Goal: Task Accomplishment & Management: Manage account settings

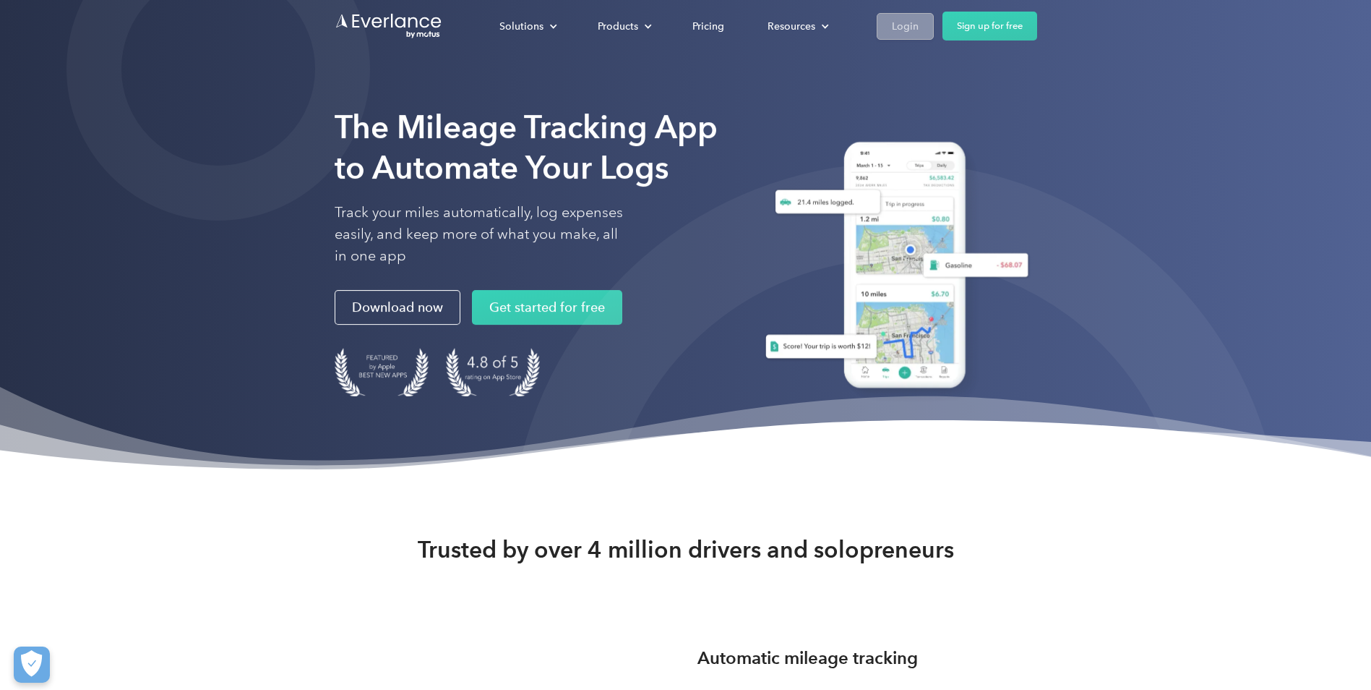
click at [894, 26] on div "Login" at bounding box center [905, 26] width 27 height 18
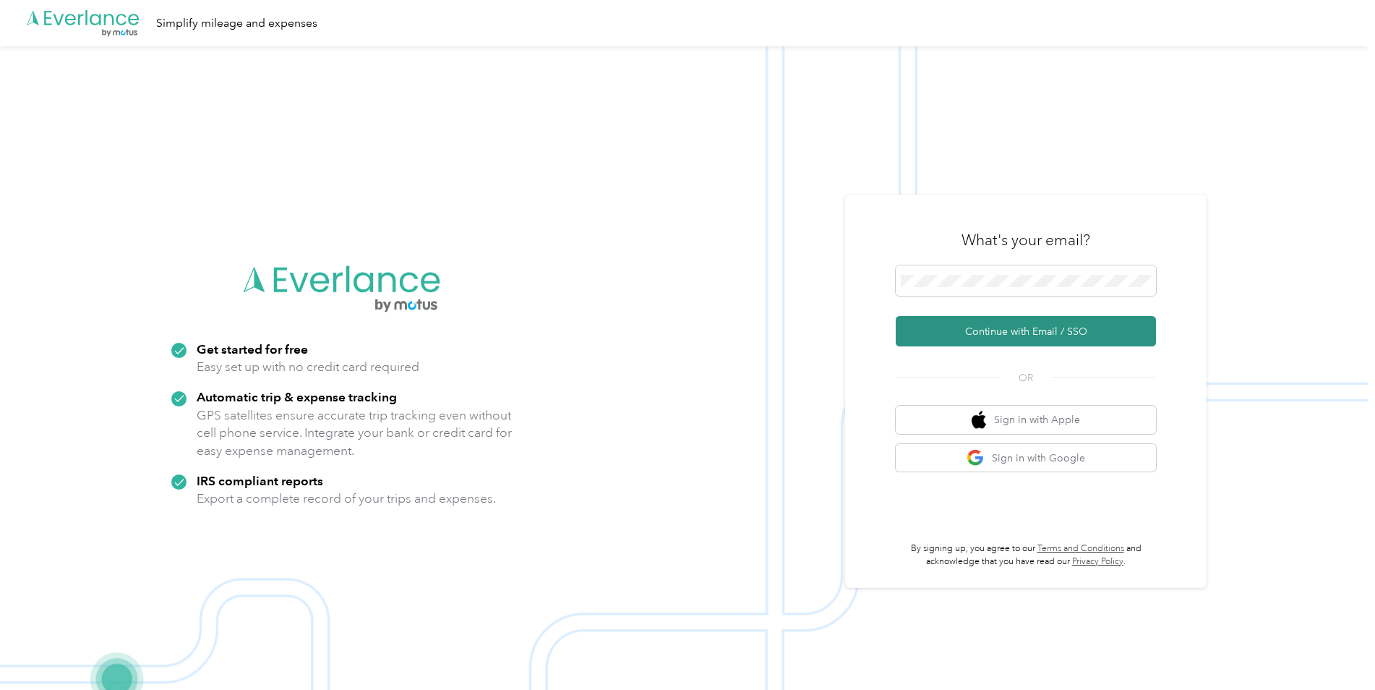
click at [968, 330] on button "Continue with Email / SSO" at bounding box center [1026, 331] width 260 height 30
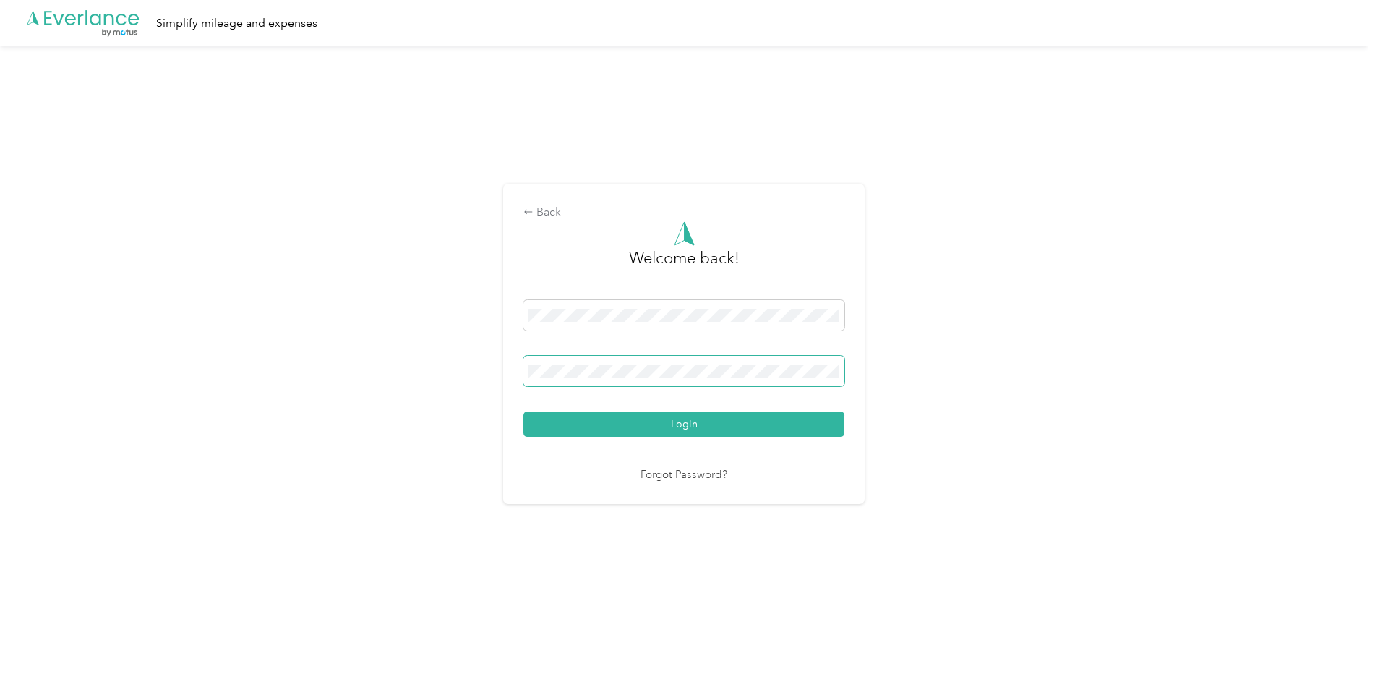
click at [523, 411] on button "Login" at bounding box center [683, 423] width 321 height 25
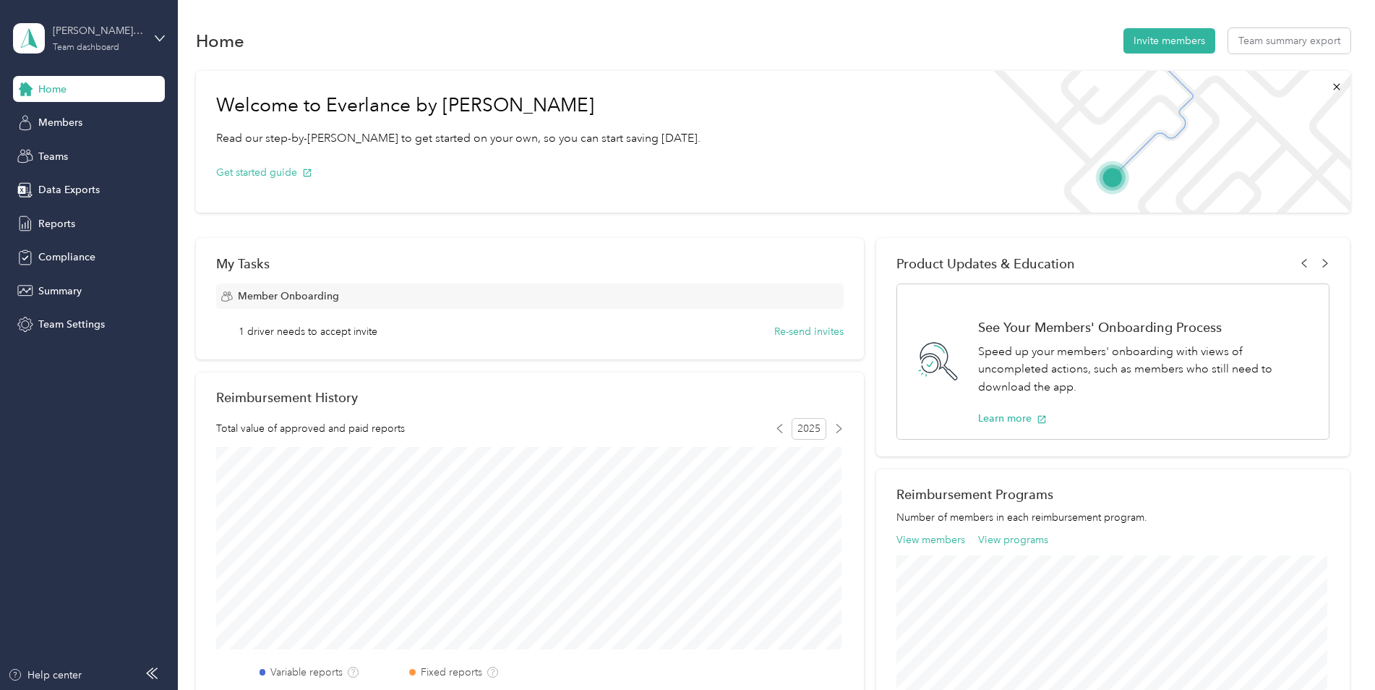
click at [124, 35] on div "[PERSON_NAME] team" at bounding box center [98, 30] width 90 height 15
click at [63, 150] on div "Personal dashboard" at bounding box center [71, 151] width 91 height 15
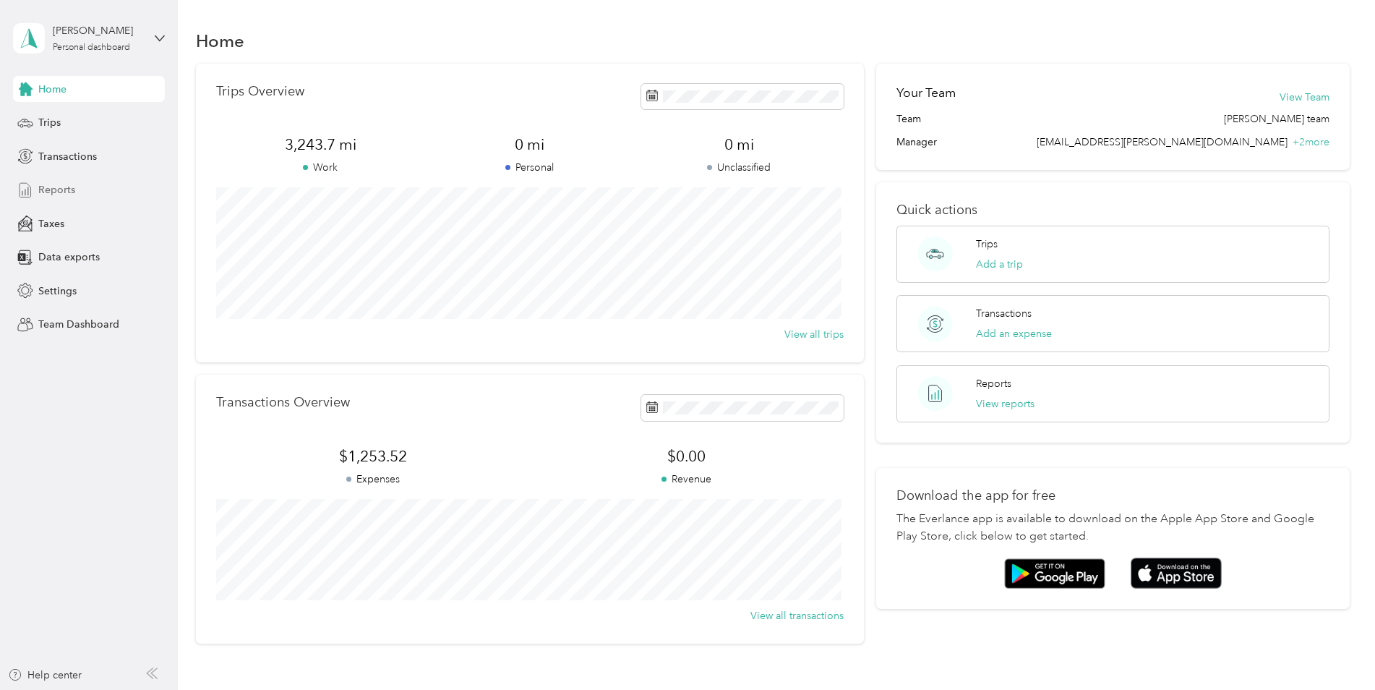
click at [49, 190] on span "Reports" at bounding box center [56, 189] width 37 height 15
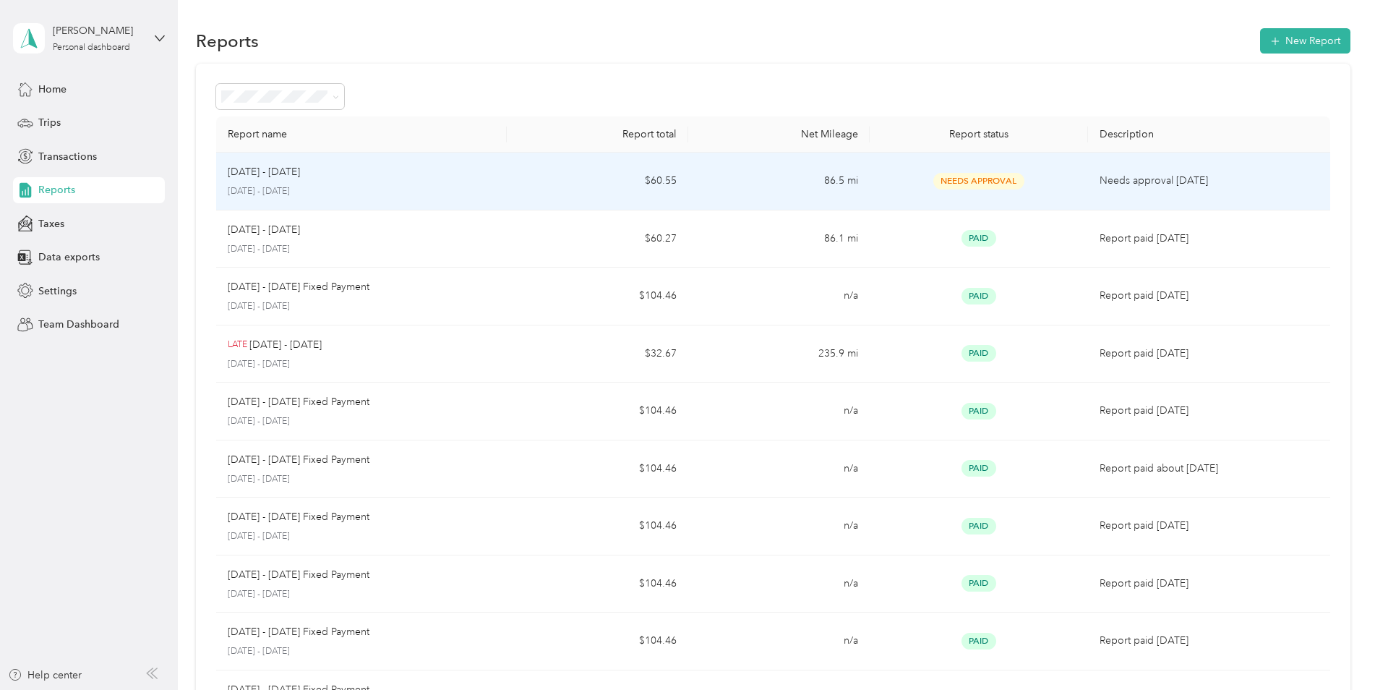
click at [975, 180] on span "Needs Approval" at bounding box center [978, 181] width 91 height 17
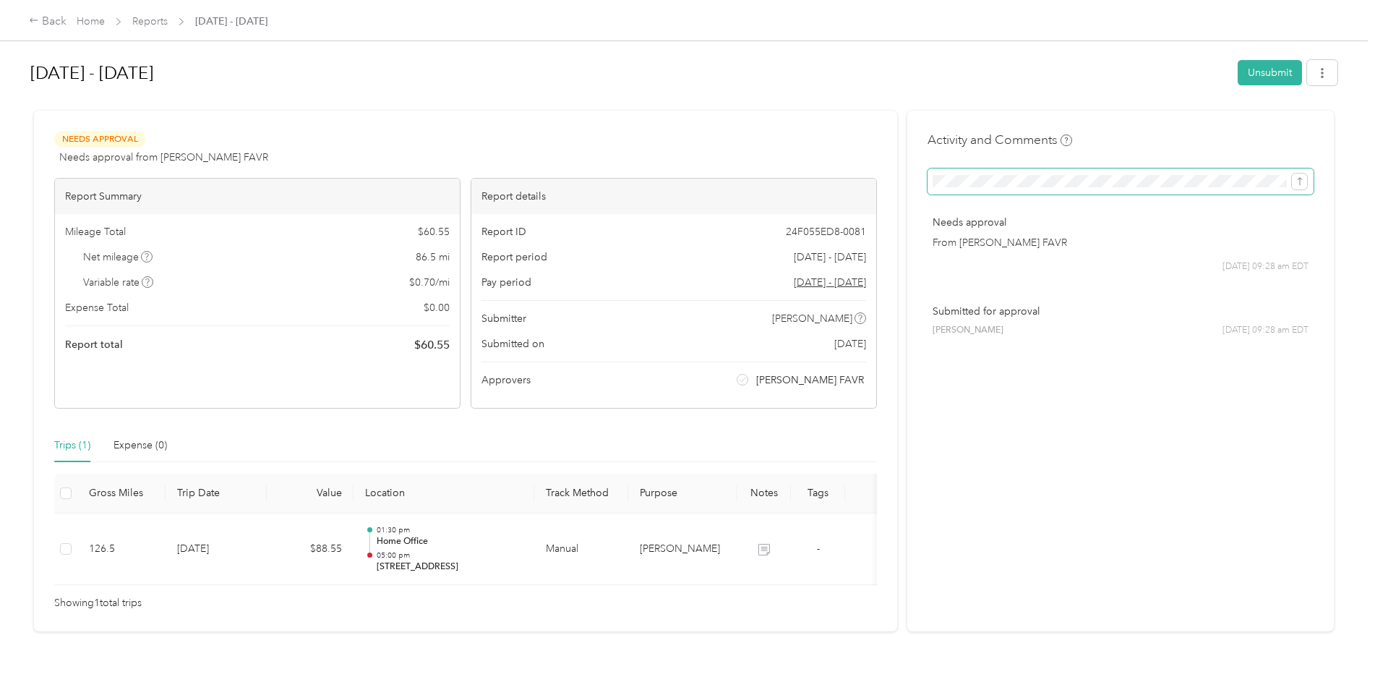
click at [1292, 173] on button "submit" at bounding box center [1299, 181] width 15 height 16
click at [283, 109] on div at bounding box center [683, 104] width 1307 height 15
